Goal: Find specific page/section: Find specific page/section

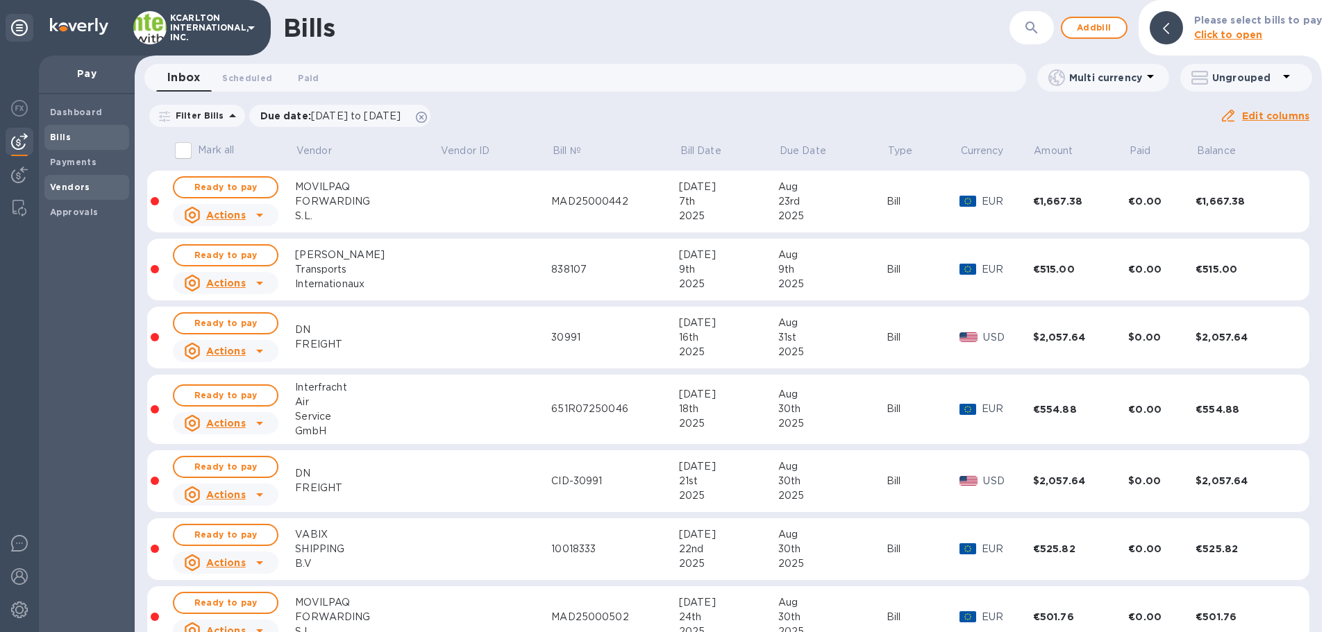
click at [77, 185] on b "Vendors" at bounding box center [70, 187] width 40 height 10
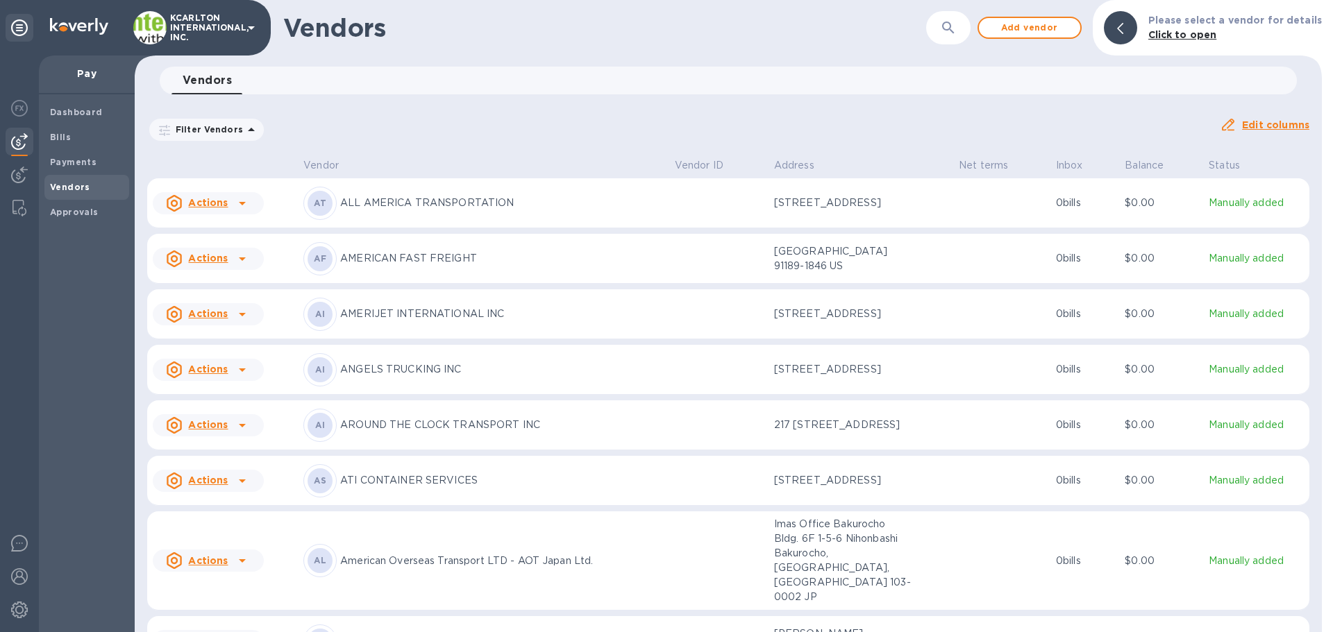
click at [664, 32] on button "button" at bounding box center [947, 27] width 33 height 33
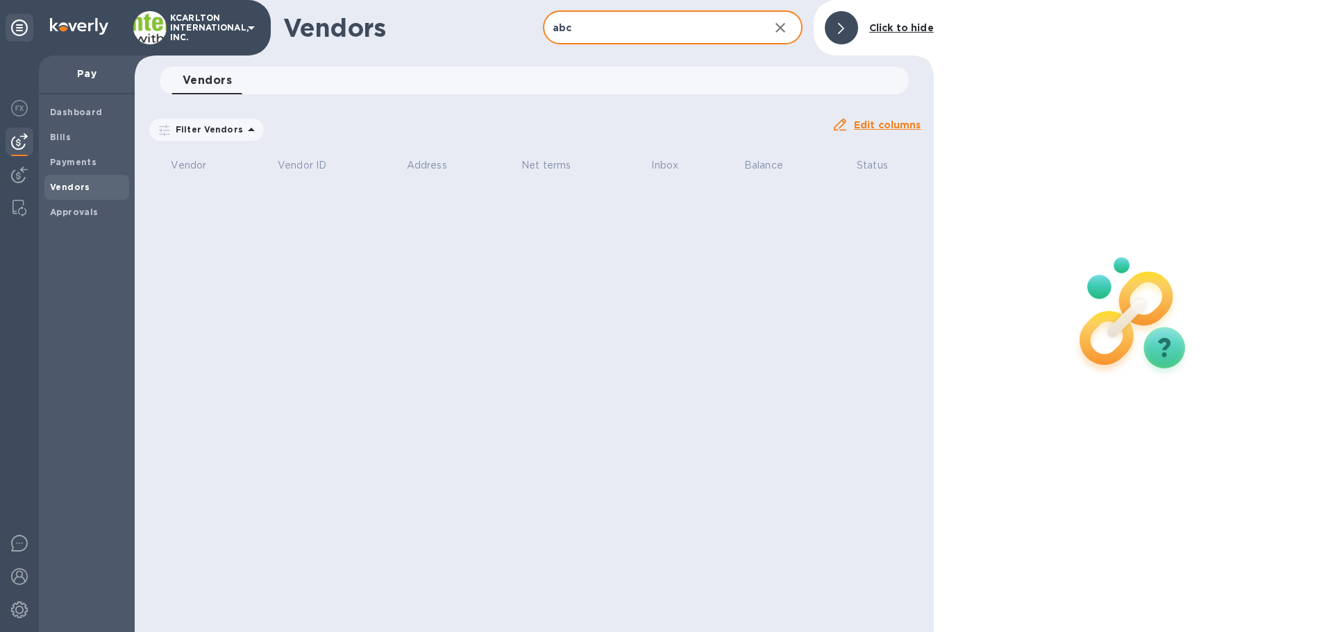
drag, startPoint x: 573, startPoint y: 36, endPoint x: 468, endPoint y: 23, distance: 105.6
click at [468, 23] on div "Vendors abc ​ Add vendor Click to hide" at bounding box center [534, 28] width 799 height 56
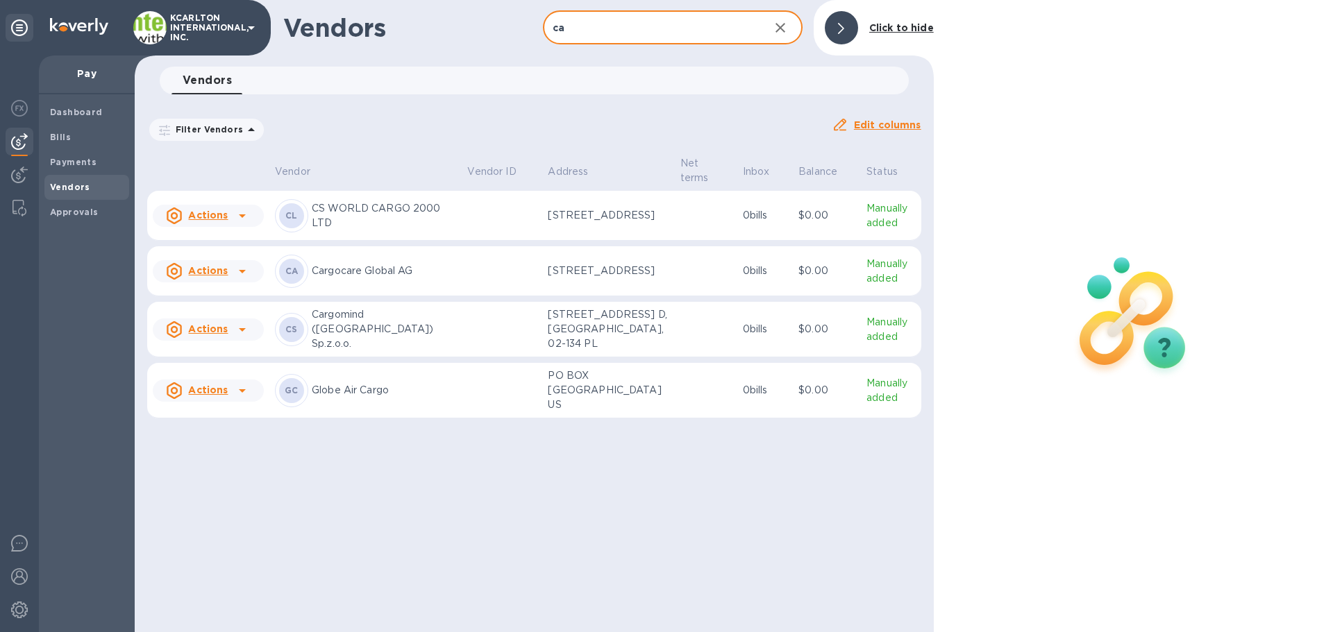
type input "c"
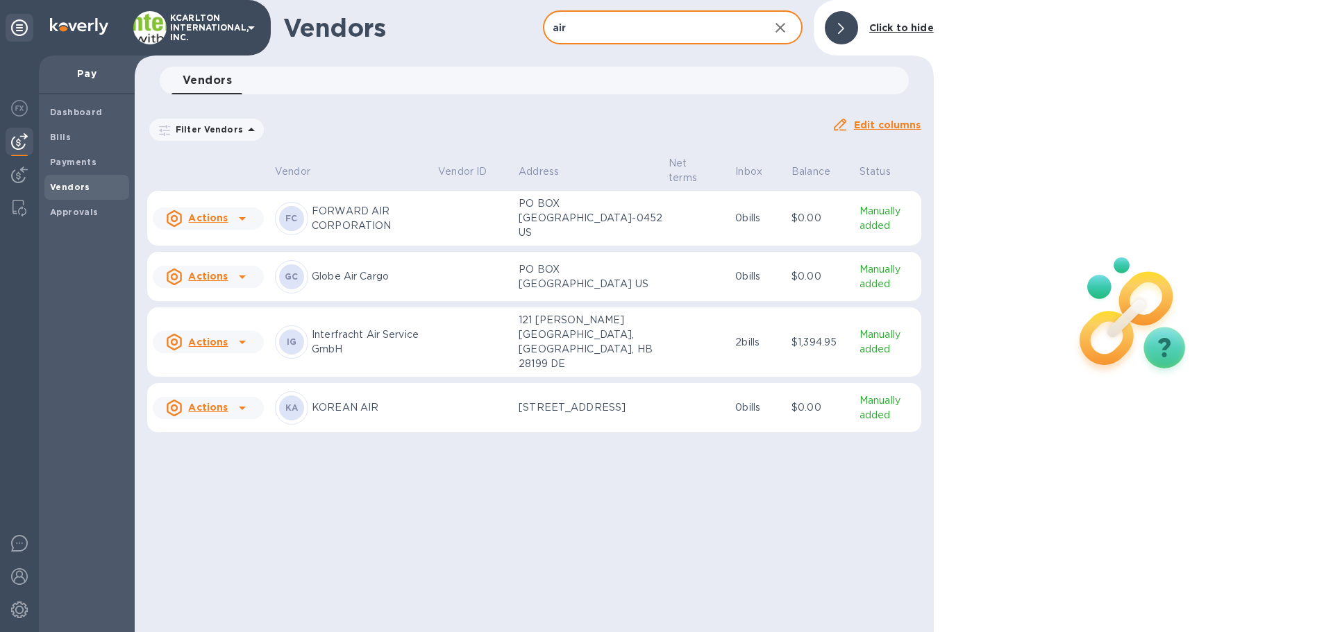
type input "air"
